Goal: Navigation & Orientation: Find specific page/section

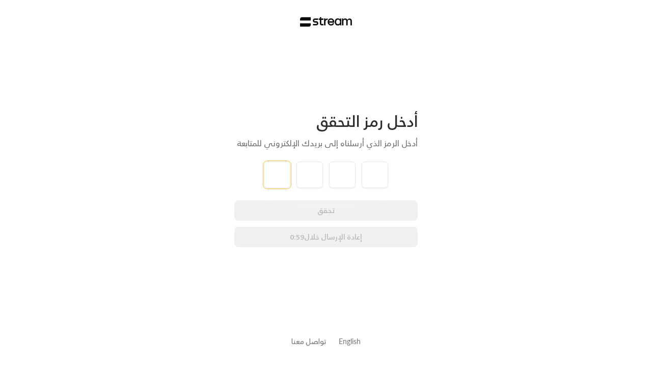
type input "1"
type input "2"
type input "3"
type input "4"
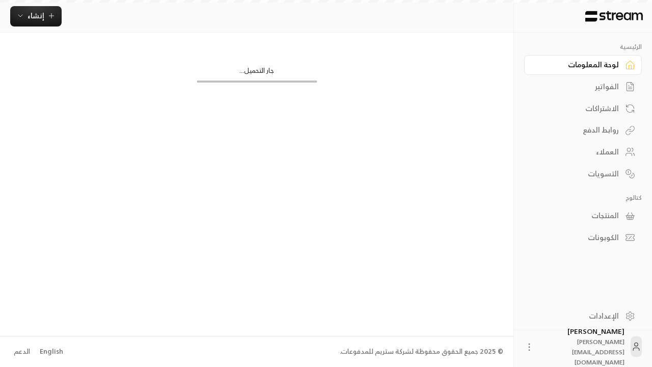
click at [582, 315] on div "الإعدادات" at bounding box center [578, 316] width 82 height 10
click at [613, 16] on img at bounding box center [614, 16] width 60 height 11
